Goal: Task Accomplishment & Management: Complete application form

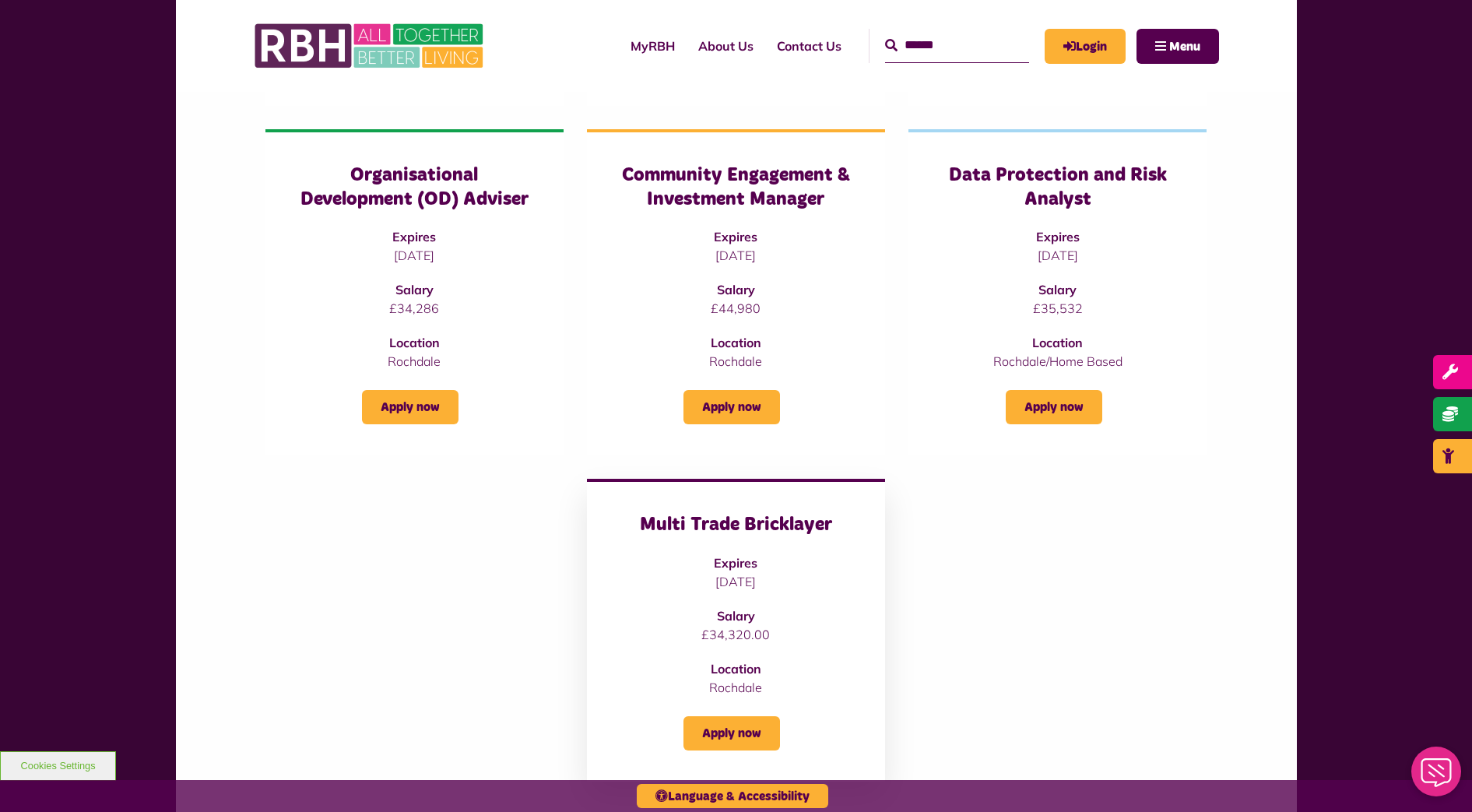
scroll to position [973, 0]
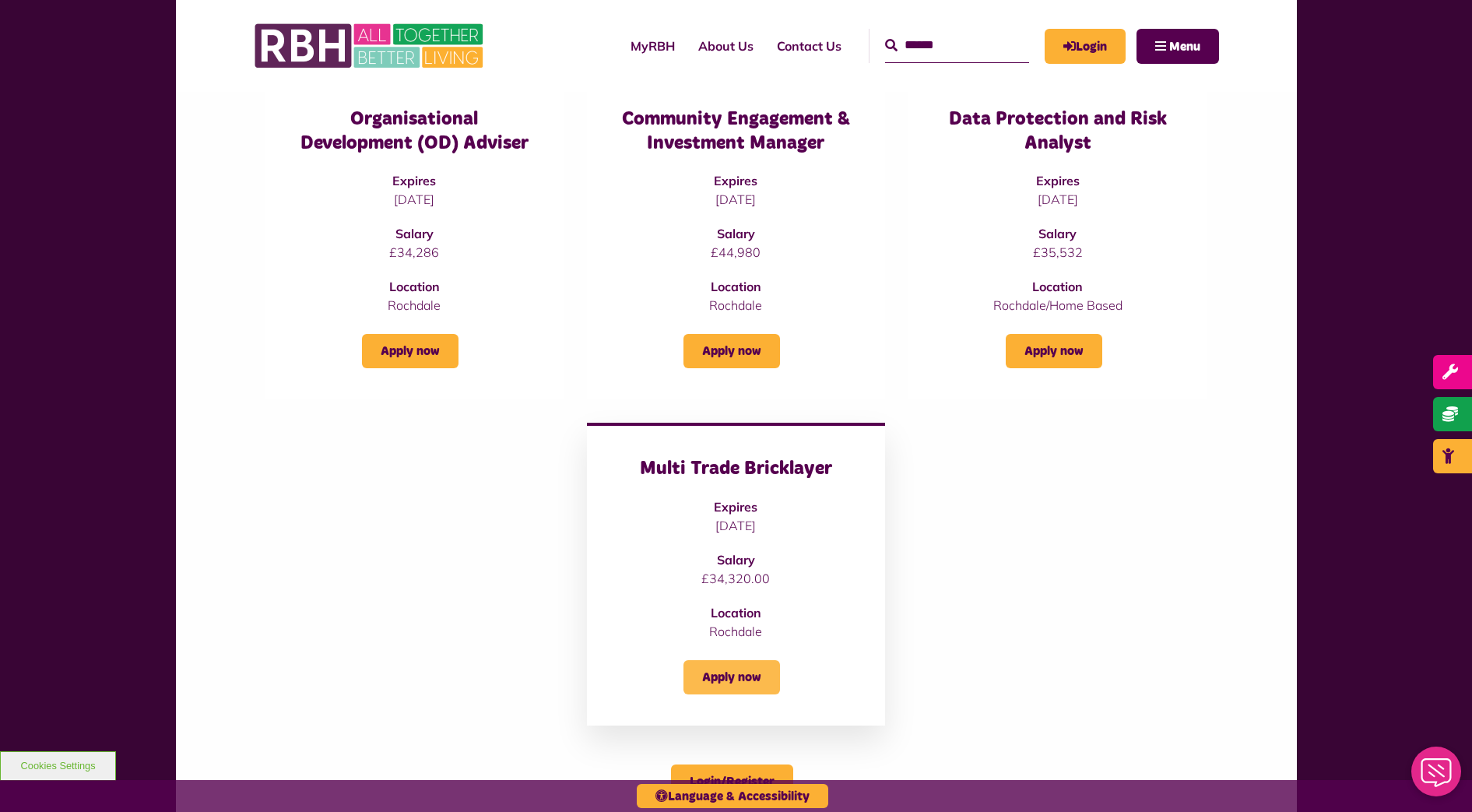
click at [740, 660] on link "Apply now" at bounding box center [731, 677] width 96 height 34
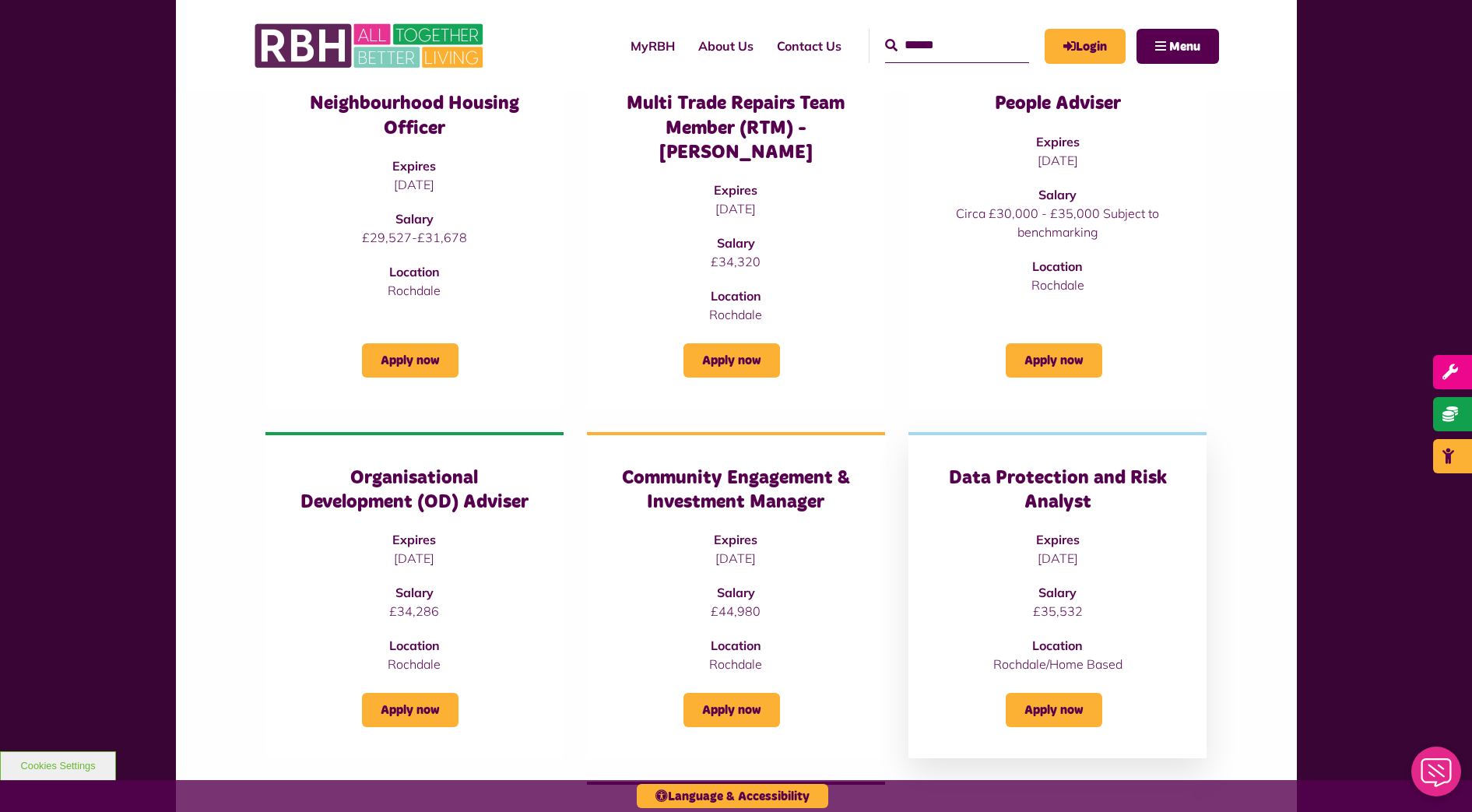
scroll to position [583, 0]
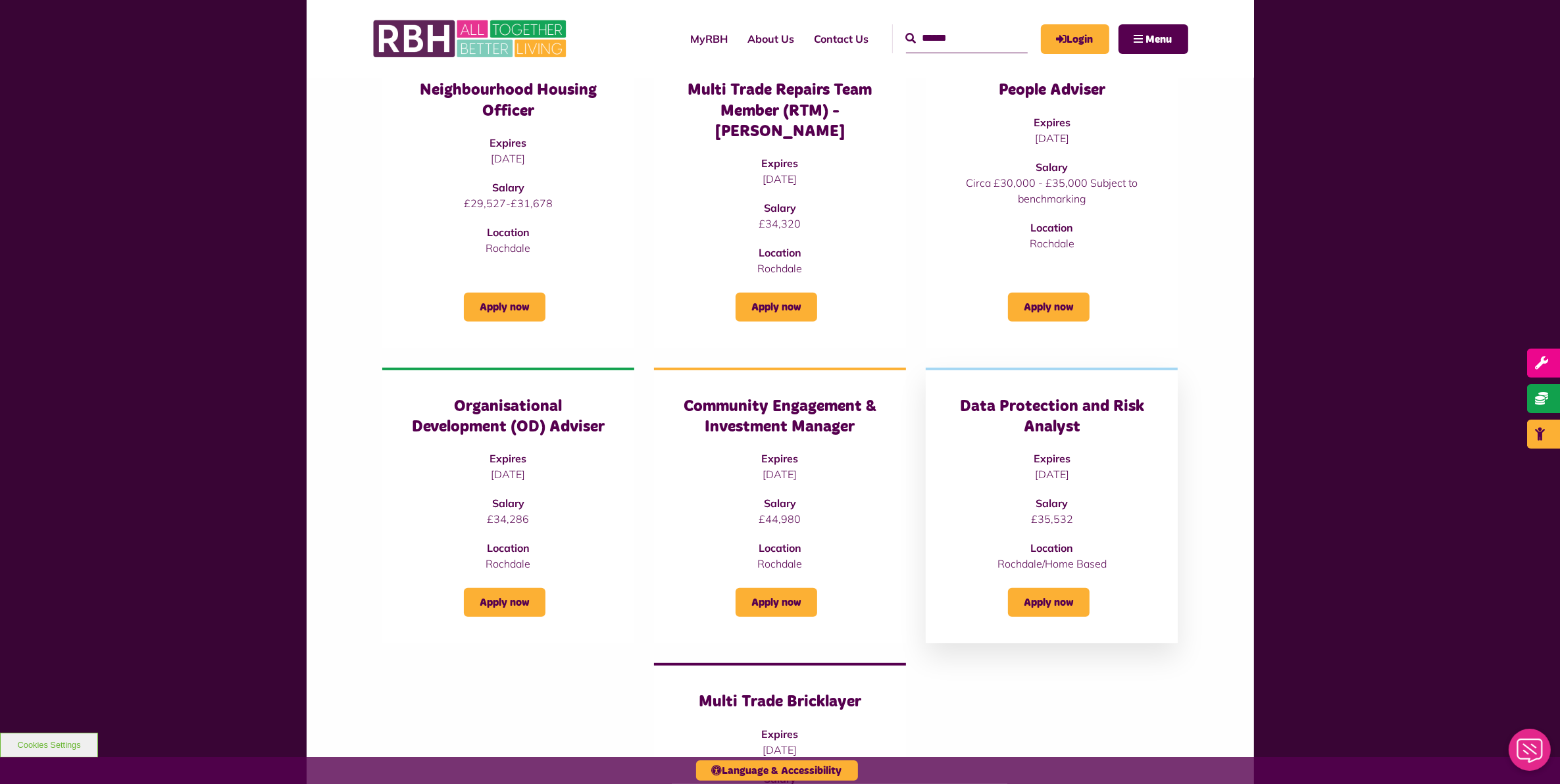
scroll to position [493, 0]
